Goal: Task Accomplishment & Management: Complete application form

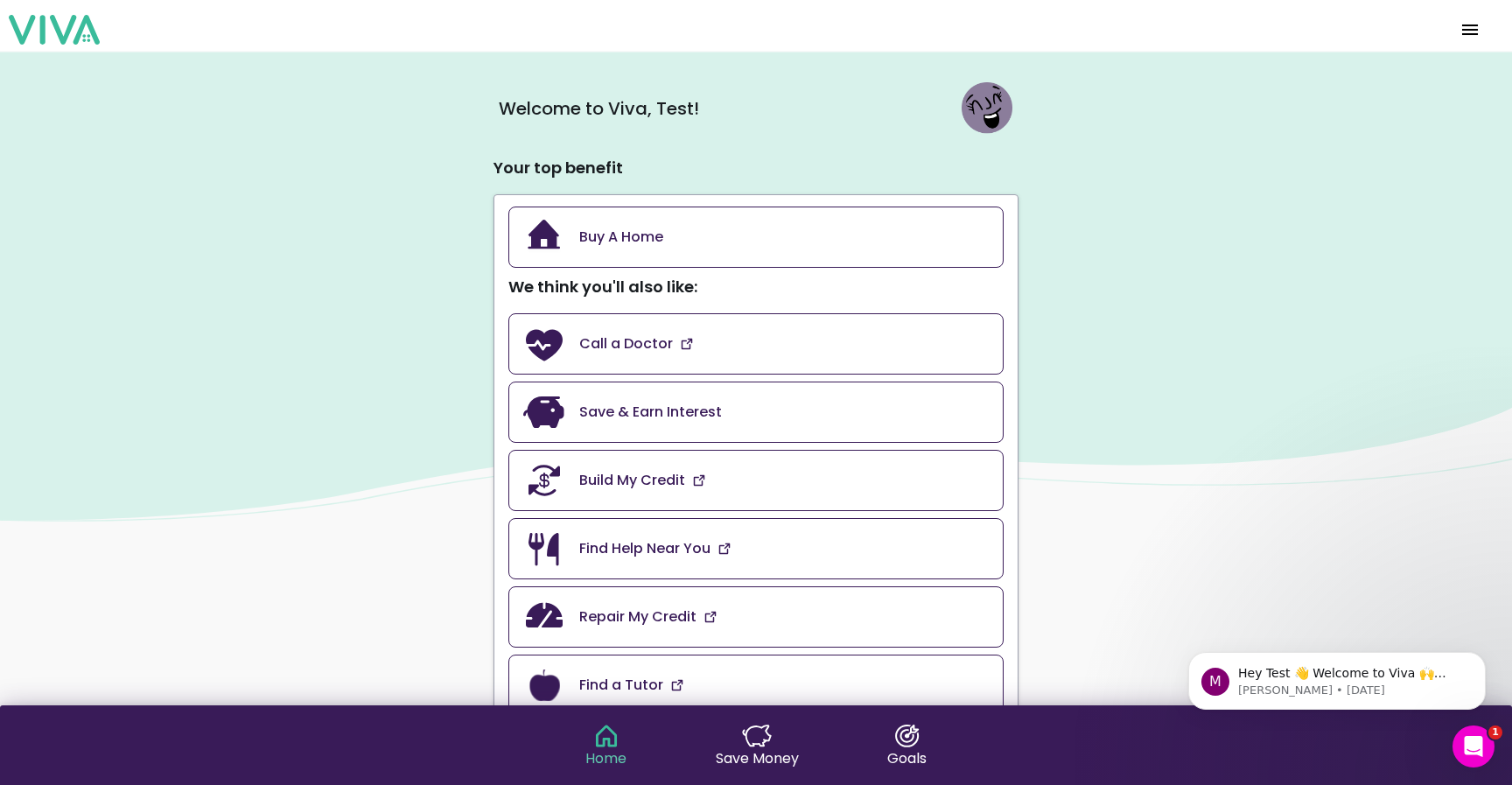
click at [1473, 34] on span "menu" at bounding box center [1470, 30] width 28 height 42
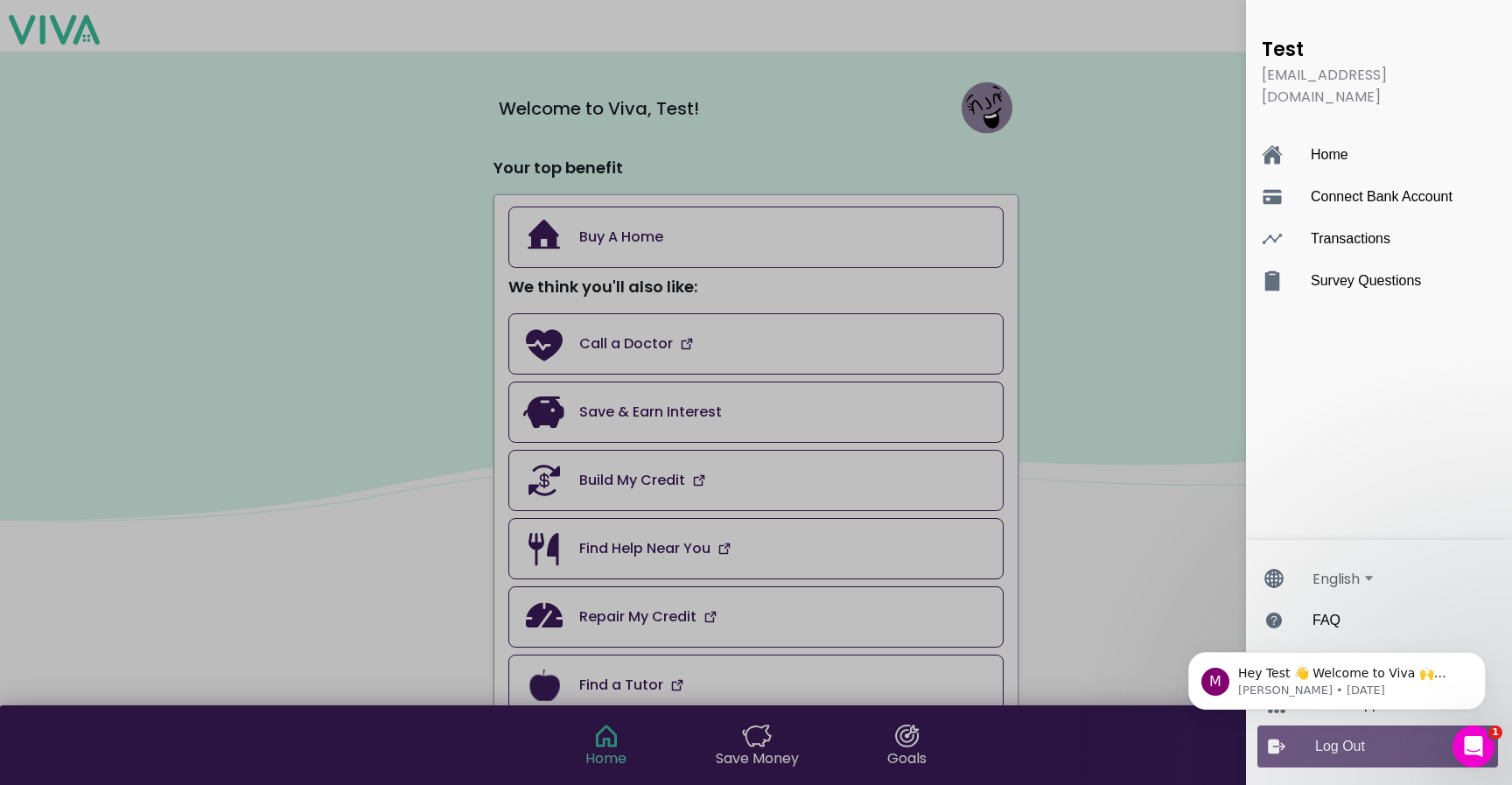
click at [1330, 757] on div "Log Out" at bounding box center [1395, 747] width 160 height 42
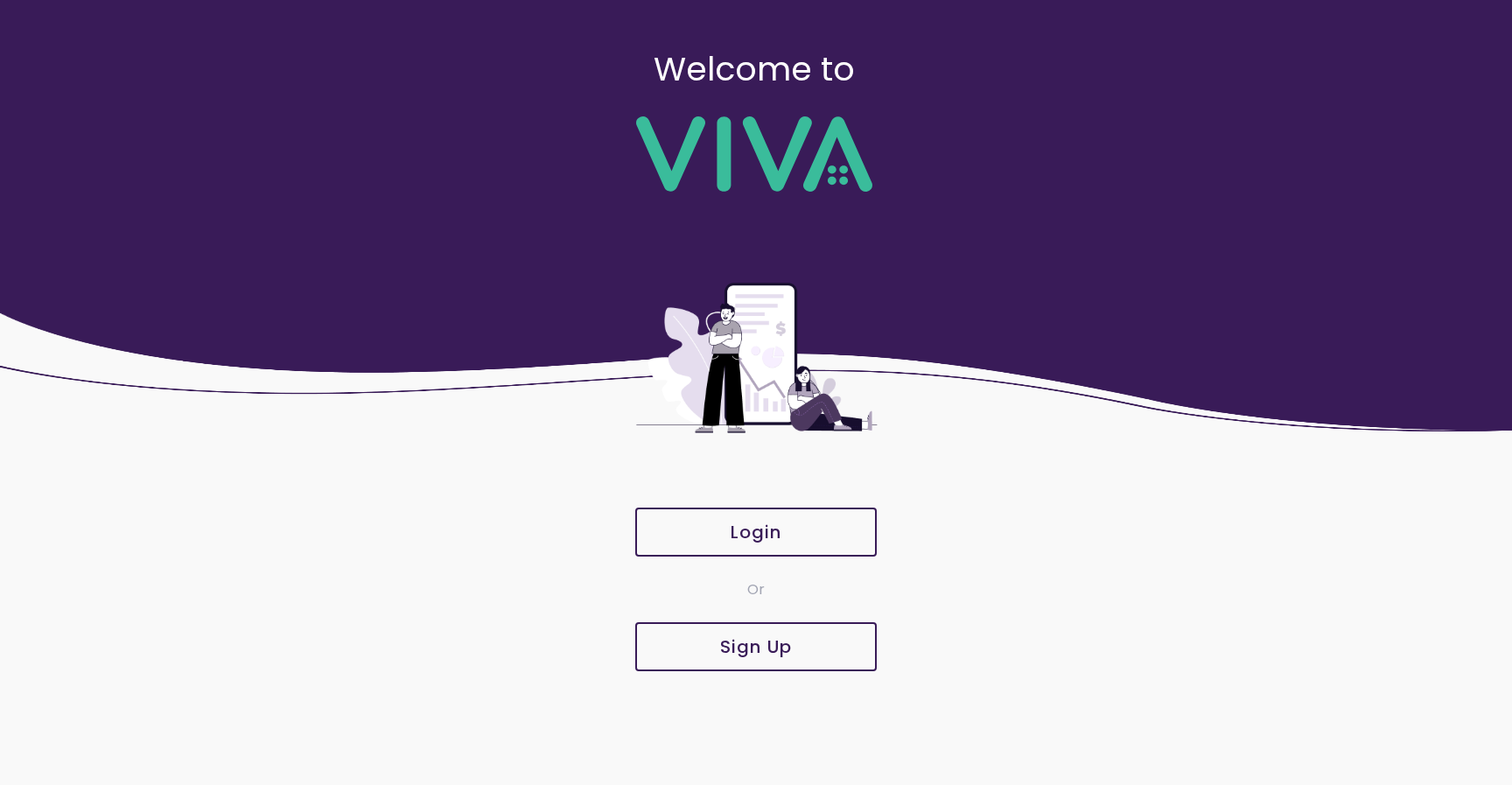
click at [0, 0] on slot "Sign Up" at bounding box center [0, 0] width 0 height 0
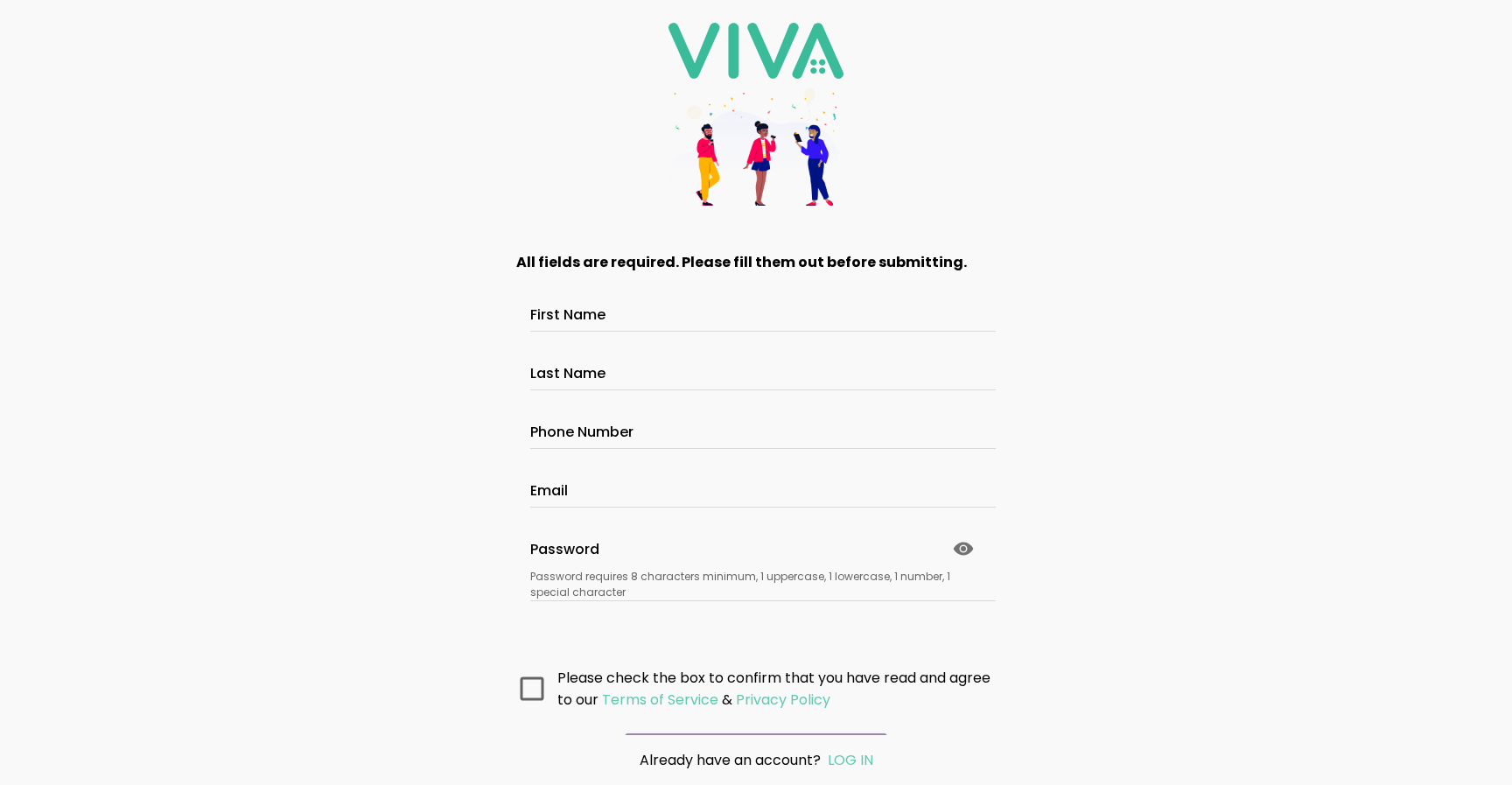
scroll to position [42, 0]
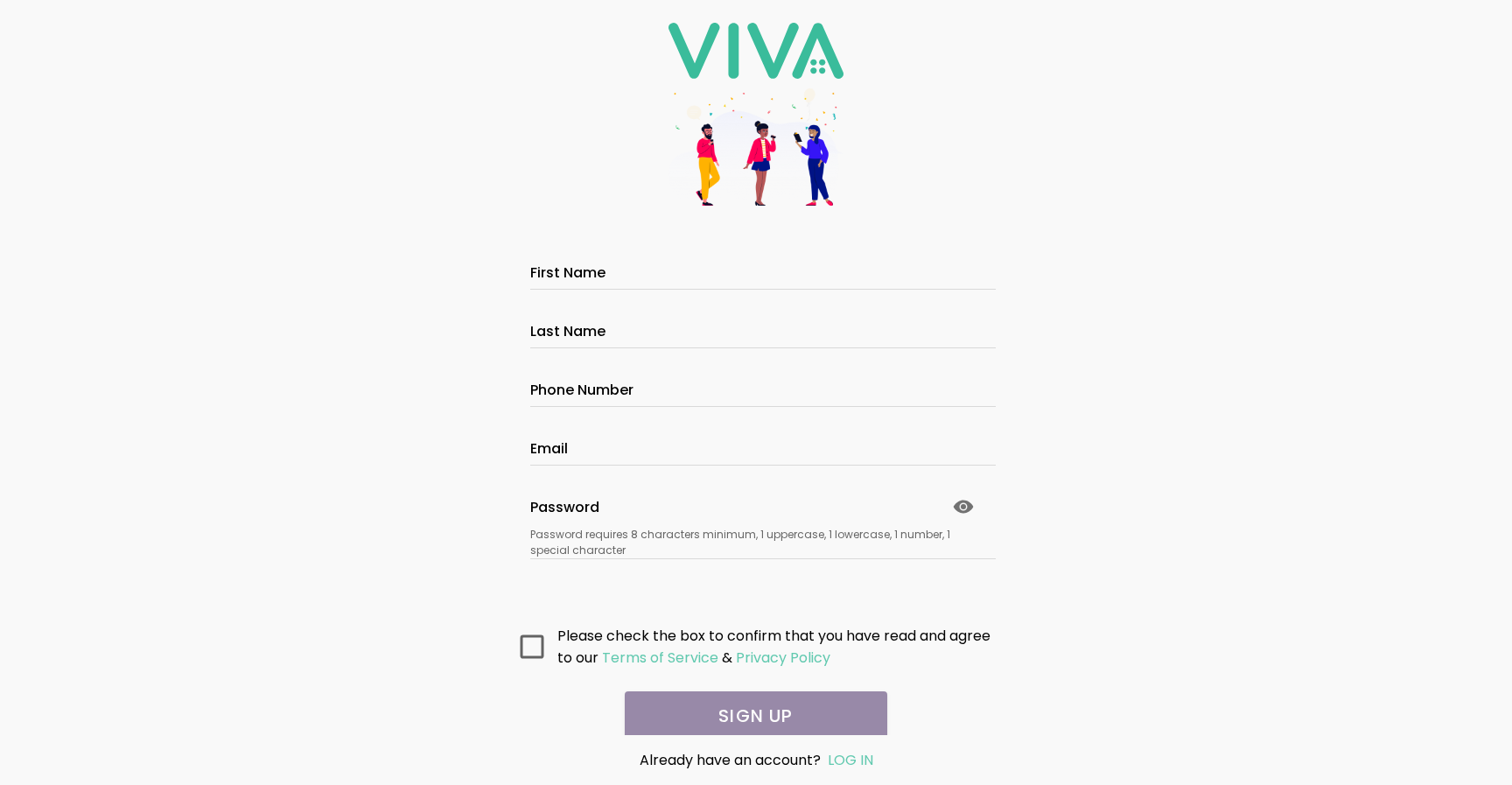
click at [696, 540] on ion-text "Password requires 8 characters minimum, 1 uppercase, 1 lowercase, 1 number, 1 s…" at bounding box center [755, 543] width 452 height 31
drag, startPoint x: 530, startPoint y: 533, endPoint x: 639, endPoint y: 553, distance: 110.8
click at [639, 554] on ion-text "Password requires 8 characters minimum, 1 uppercase, 1 lowercase, 1 number, 1 s…" at bounding box center [755, 543] width 452 height 31
copy ion-text "Password requires 8 characters minimum, 1 uppercase, 1 lowercase, 1 number, 1 s…"
